Goal: Task Accomplishment & Management: Manage account settings

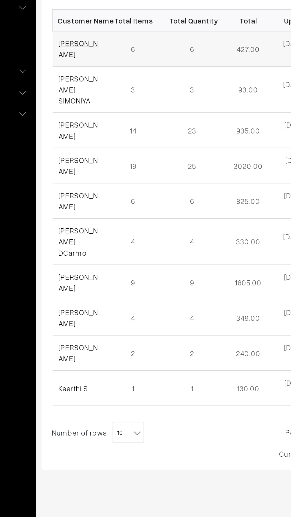
click at [101, 141] on link "[PERSON_NAME]" at bounding box center [104, 139] width 22 height 11
